Goal: Transaction & Acquisition: Obtain resource

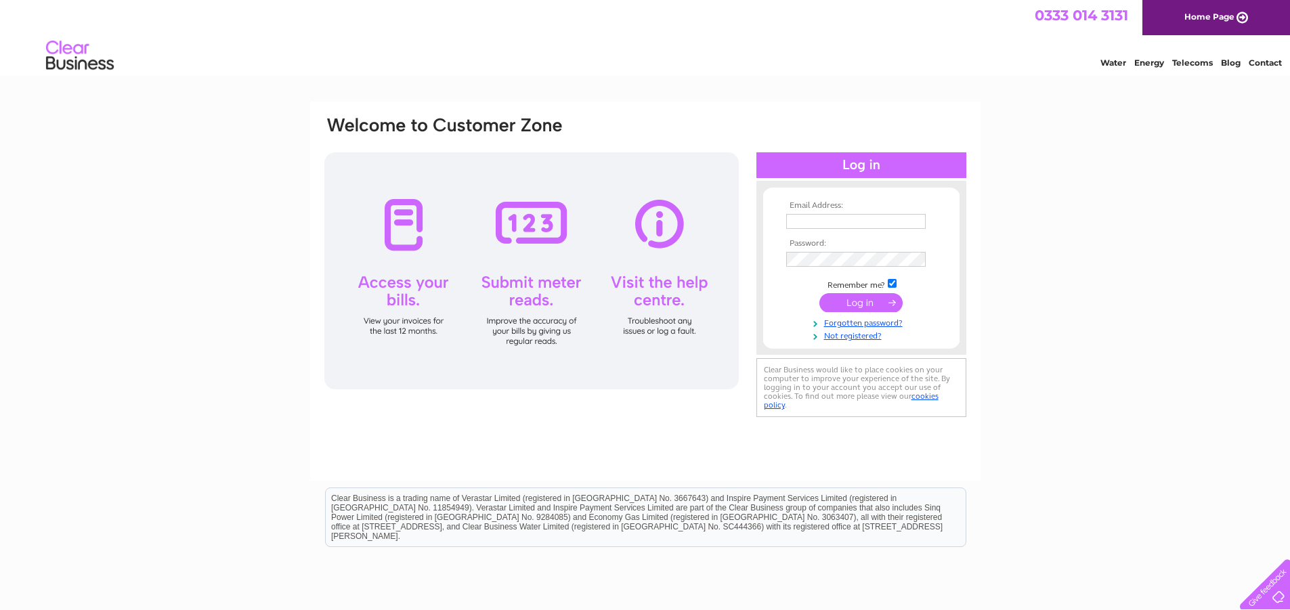
type input "[EMAIL_ADDRESS][DOMAIN_NAME]"
click at [854, 303] on input "submit" at bounding box center [860, 302] width 83 height 19
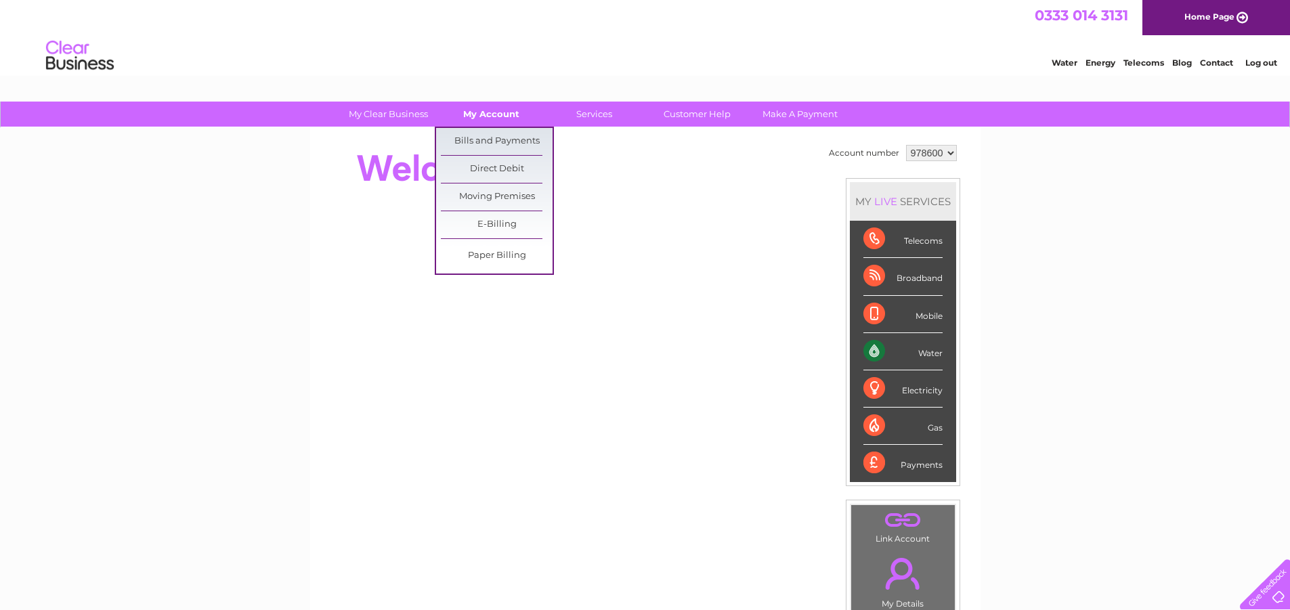
click at [484, 114] on link "My Account" at bounding box center [491, 114] width 112 height 25
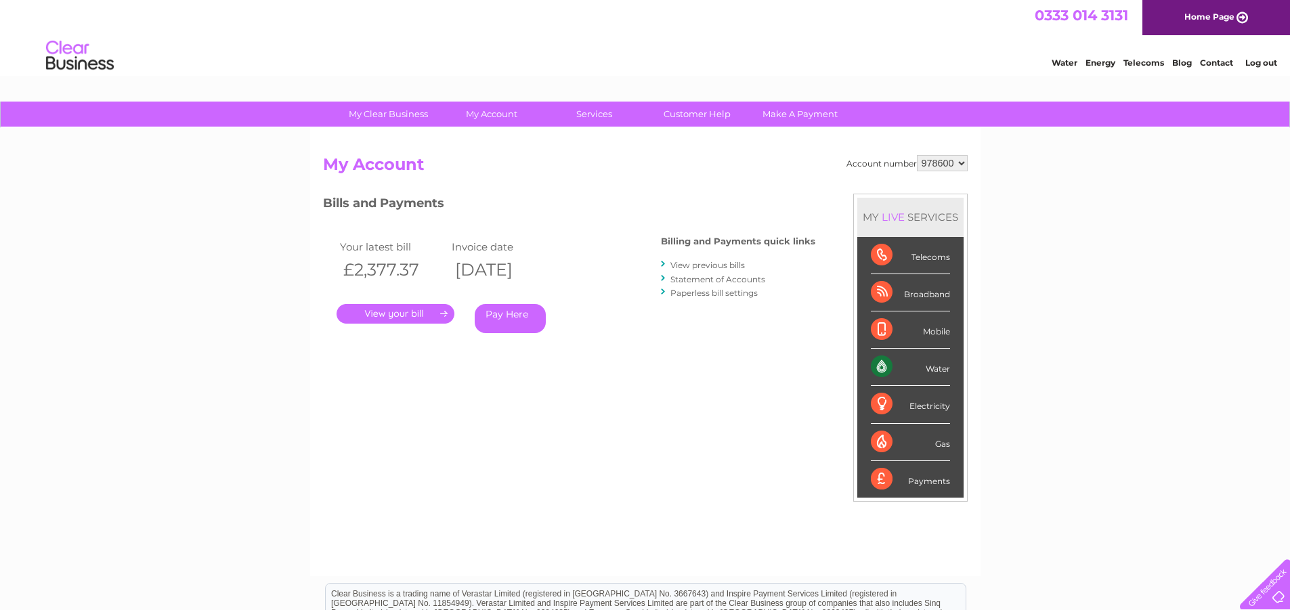
click at [403, 313] on link "." at bounding box center [395, 314] width 118 height 20
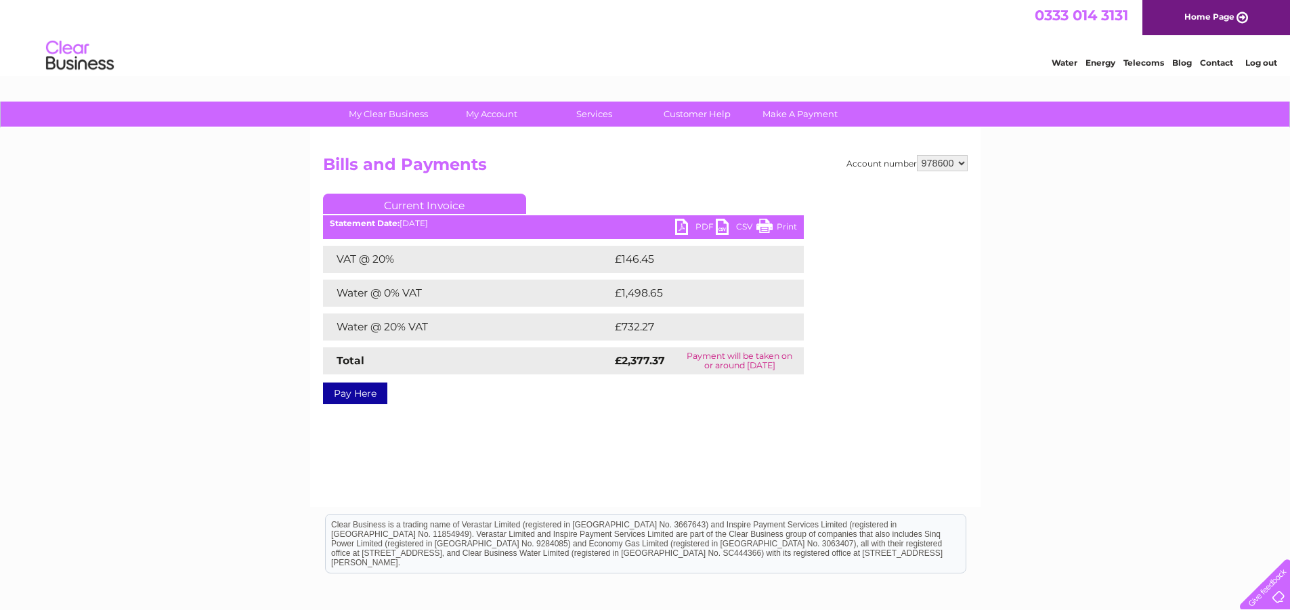
click at [682, 229] on link "PDF" at bounding box center [695, 229] width 41 height 20
